Goal: Task Accomplishment & Management: Manage account settings

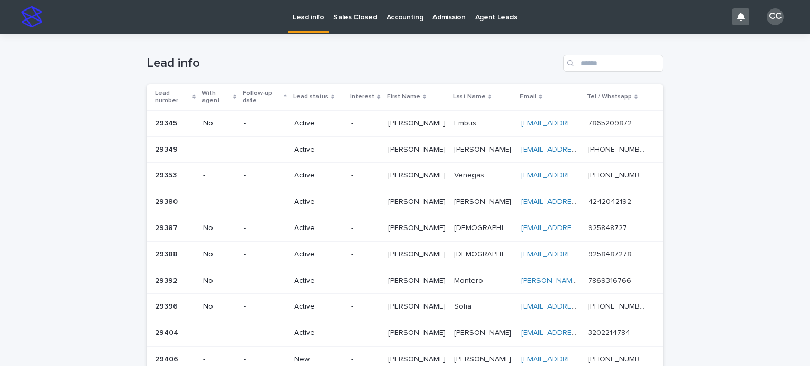
scroll to position [224, 0]
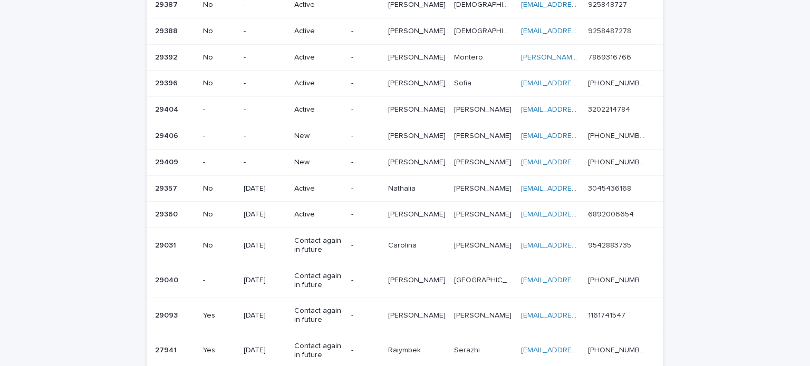
click at [281, 132] on p "-" at bounding box center [265, 136] width 42 height 9
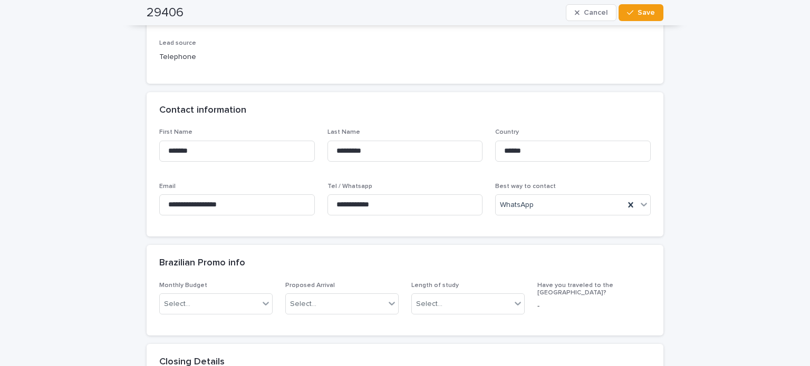
scroll to position [369, 0]
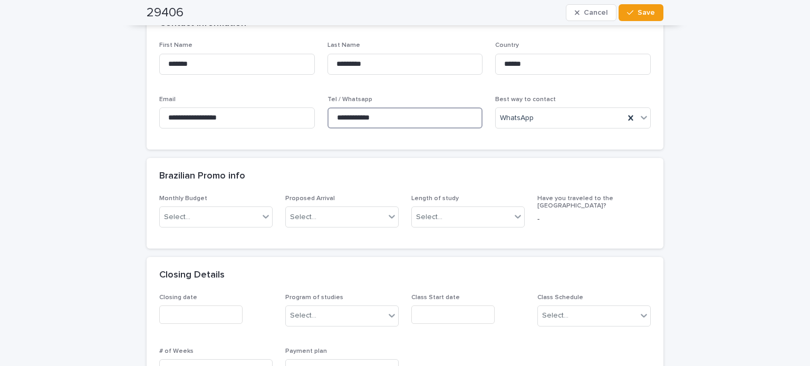
drag, startPoint x: 396, startPoint y: 117, endPoint x: 323, endPoint y: 117, distance: 73.3
click at [327, 117] on input "**********" at bounding box center [405, 118] width 156 height 21
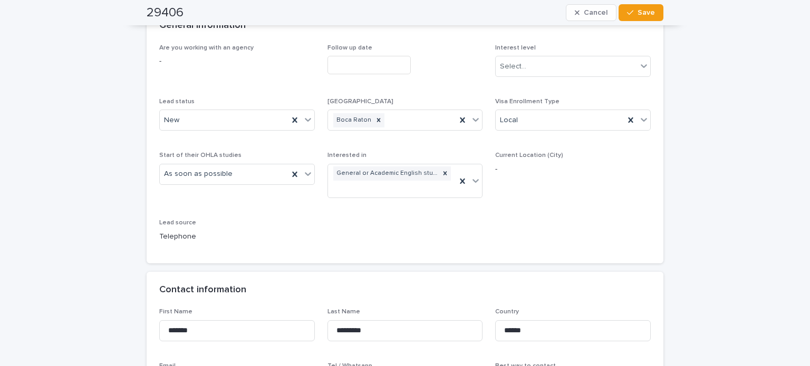
scroll to position [53, 0]
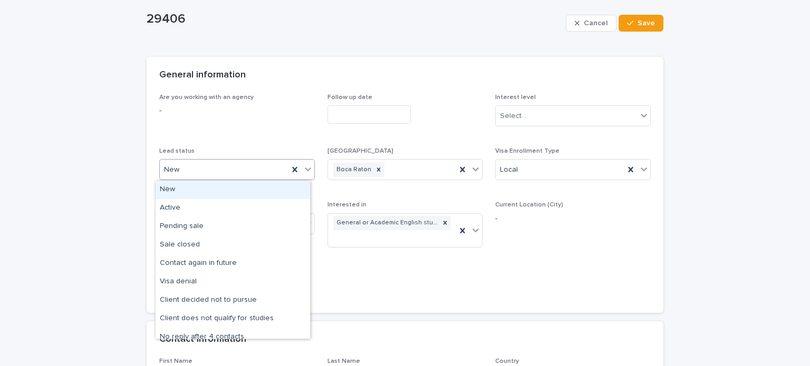
click at [197, 171] on div "New" at bounding box center [224, 169] width 129 height 17
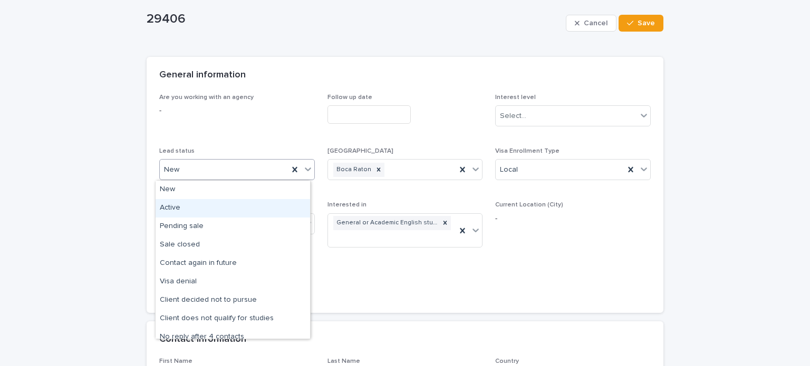
click at [187, 205] on div "Active" at bounding box center [233, 208] width 154 height 18
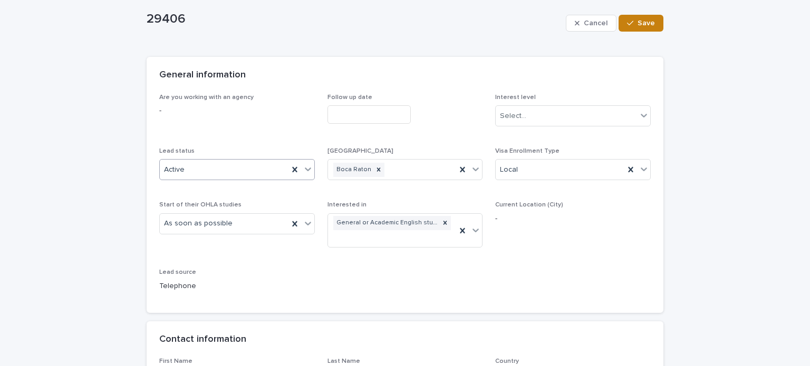
click at [635, 31] on button "Save" at bounding box center [640, 23] width 45 height 17
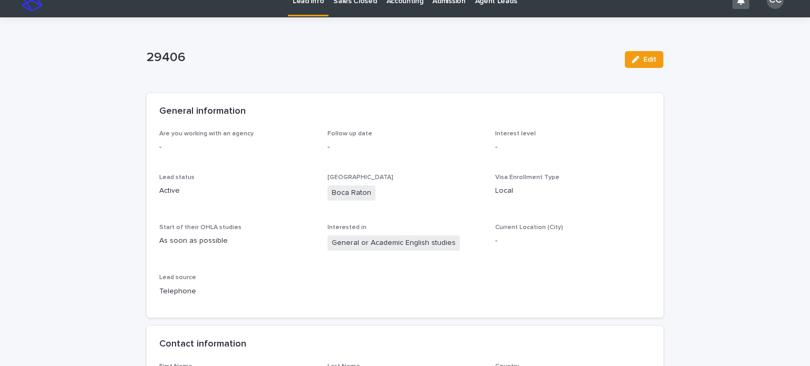
scroll to position [0, 0]
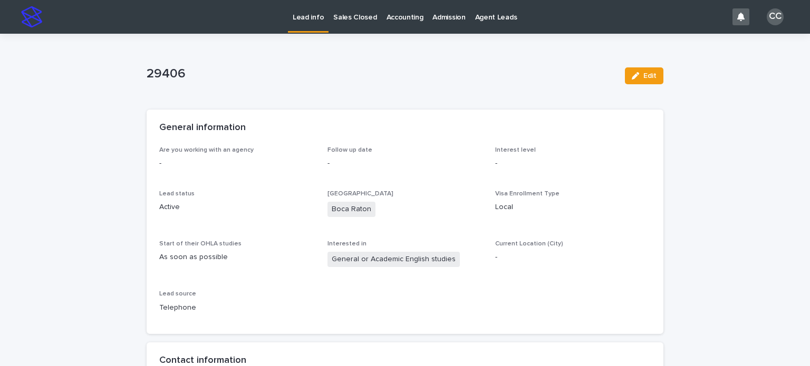
click at [316, 22] on p "Lead info" at bounding box center [308, 11] width 31 height 22
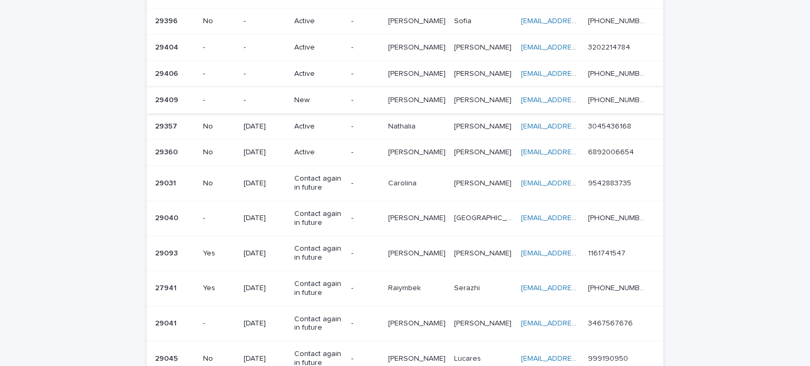
scroll to position [264, 0]
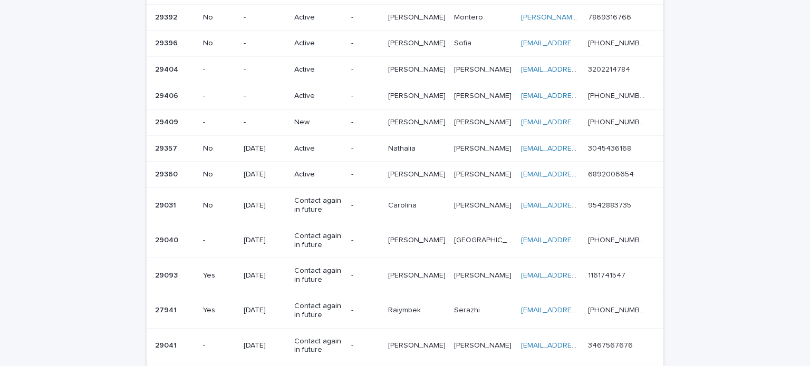
click at [313, 118] on p "New" at bounding box center [318, 122] width 48 height 9
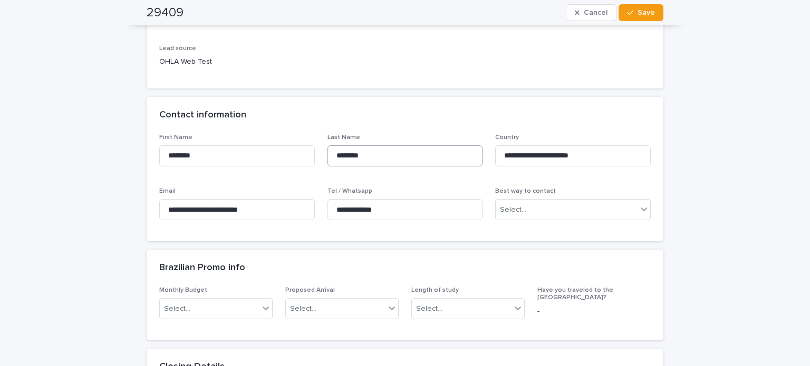
scroll to position [316, 0]
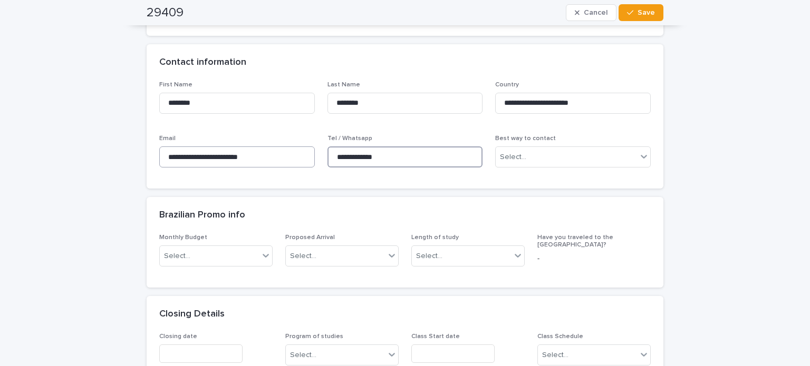
drag, startPoint x: 392, startPoint y: 159, endPoint x: 279, endPoint y: 159, distance: 113.3
click at [279, 159] on div "**********" at bounding box center [404, 128] width 491 height 95
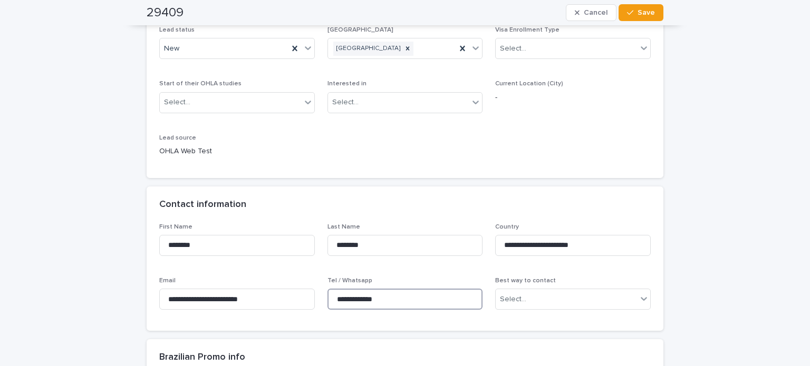
scroll to position [158, 0]
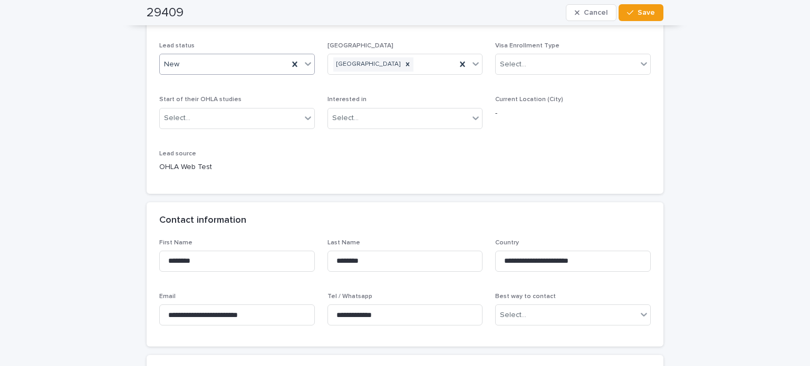
click at [187, 69] on div "New" at bounding box center [224, 64] width 129 height 17
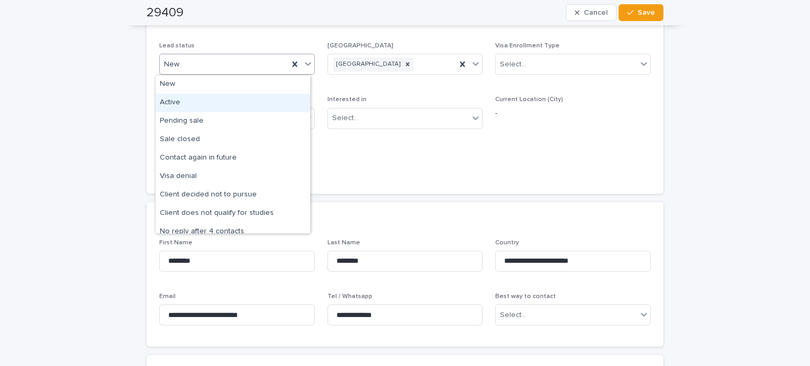
click at [183, 102] on div "Active" at bounding box center [233, 103] width 154 height 18
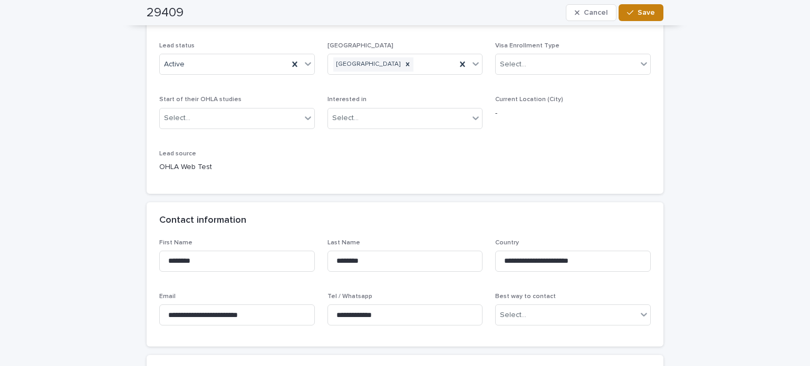
click at [628, 16] on icon "button" at bounding box center [630, 12] width 6 height 7
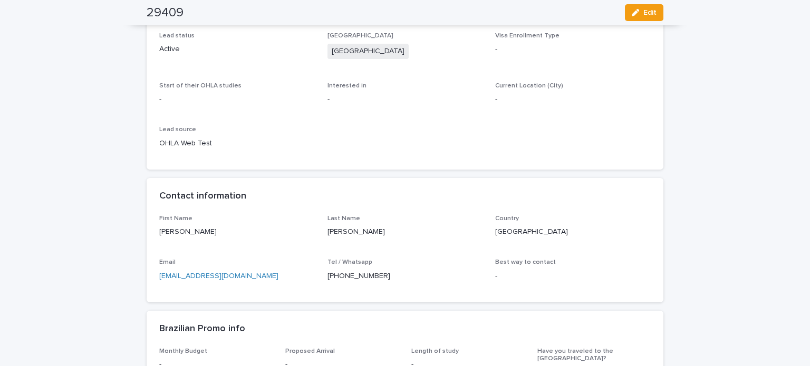
scroll to position [0, 0]
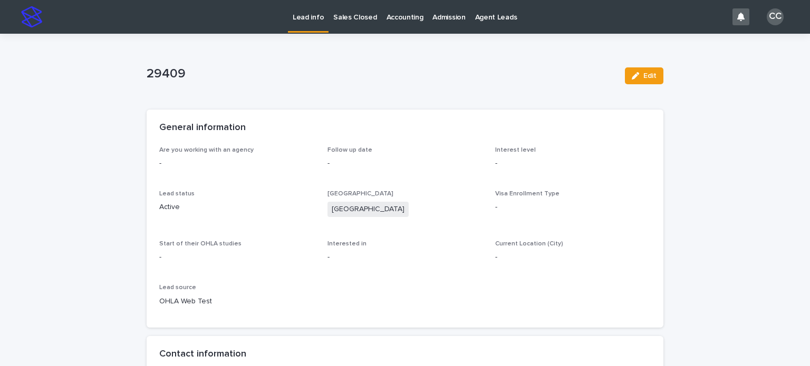
click at [308, 19] on p "Lead info" at bounding box center [308, 11] width 31 height 22
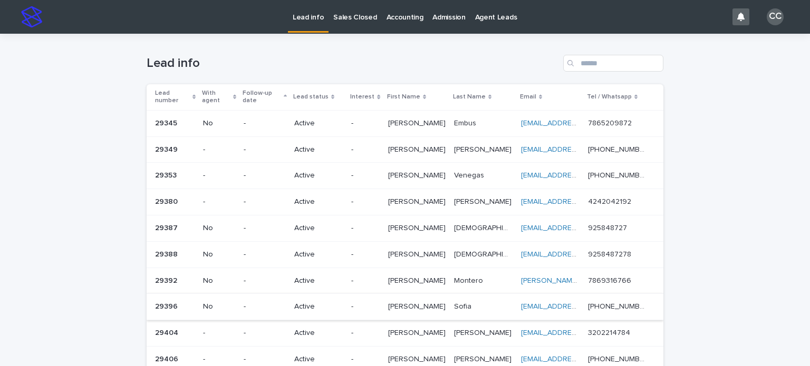
scroll to position [211, 0]
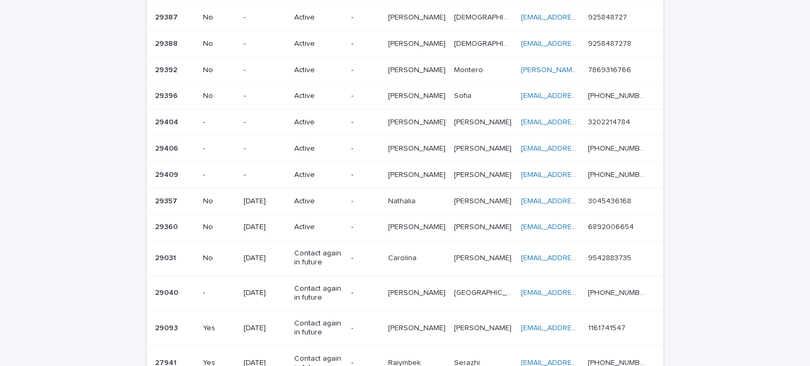
click at [322, 144] on p "Active" at bounding box center [318, 148] width 48 height 9
